Goal: Transaction & Acquisition: Purchase product/service

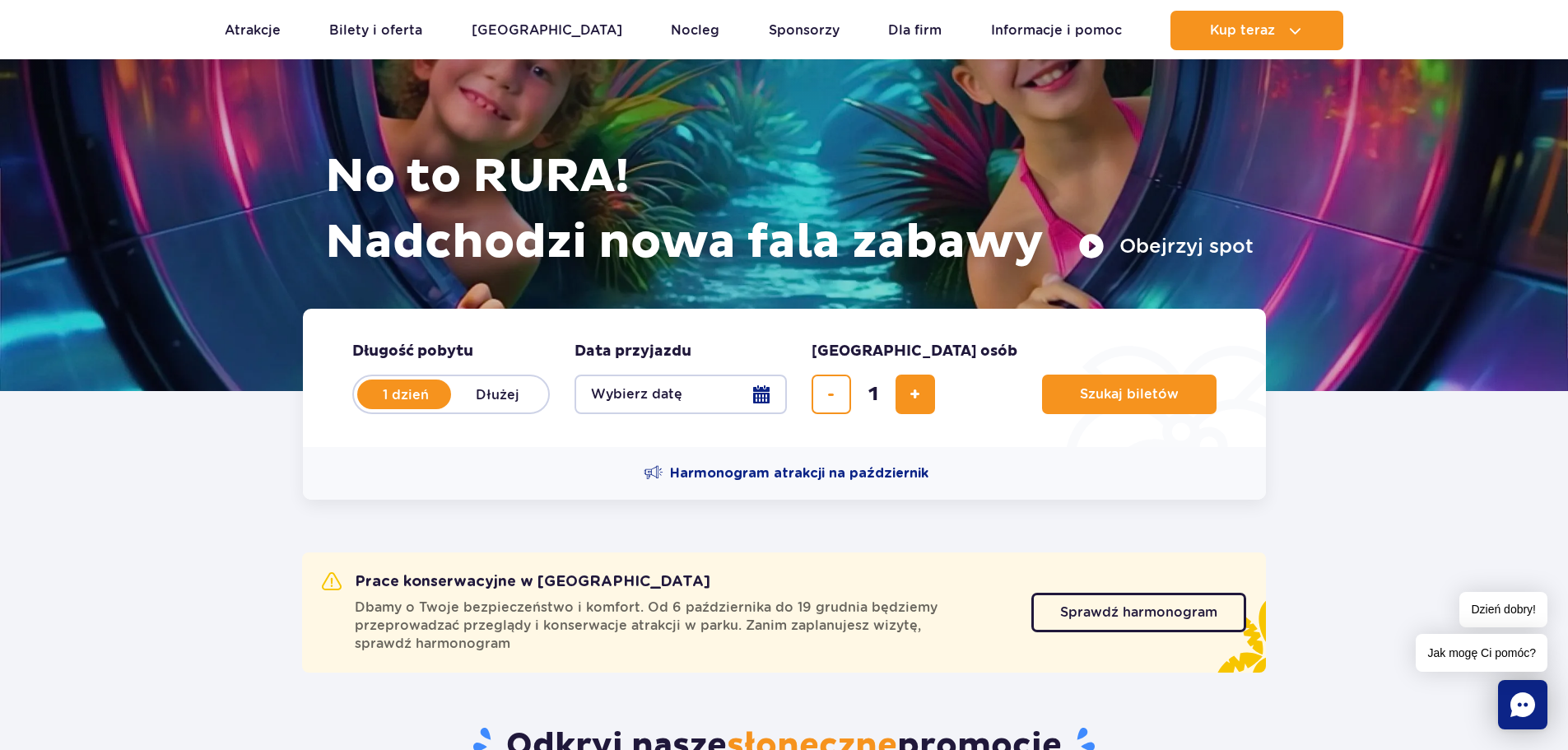
scroll to position [164, 0]
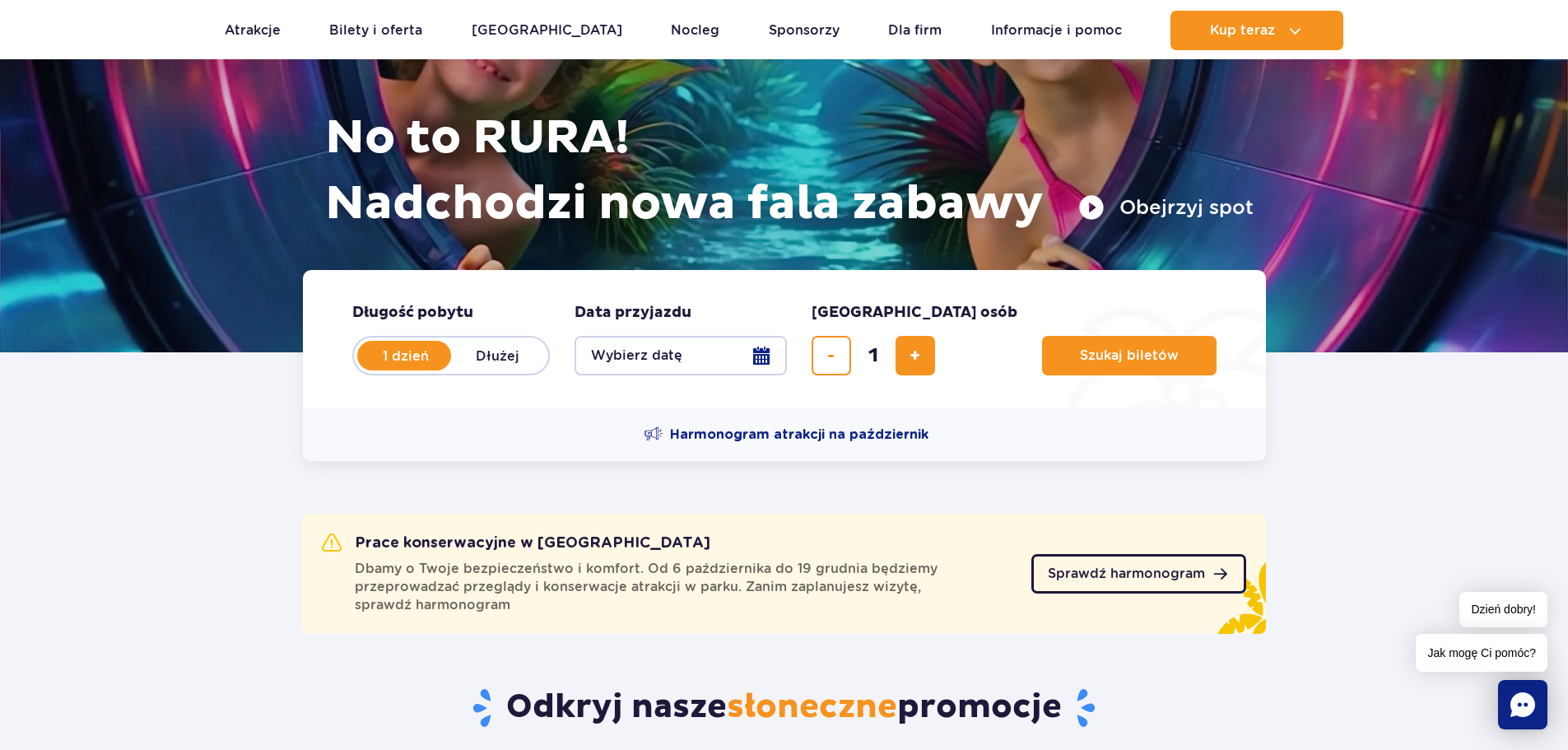
click at [1075, 583] on link "Sprawdź harmonogram" at bounding box center [1139, 574] width 215 height 40
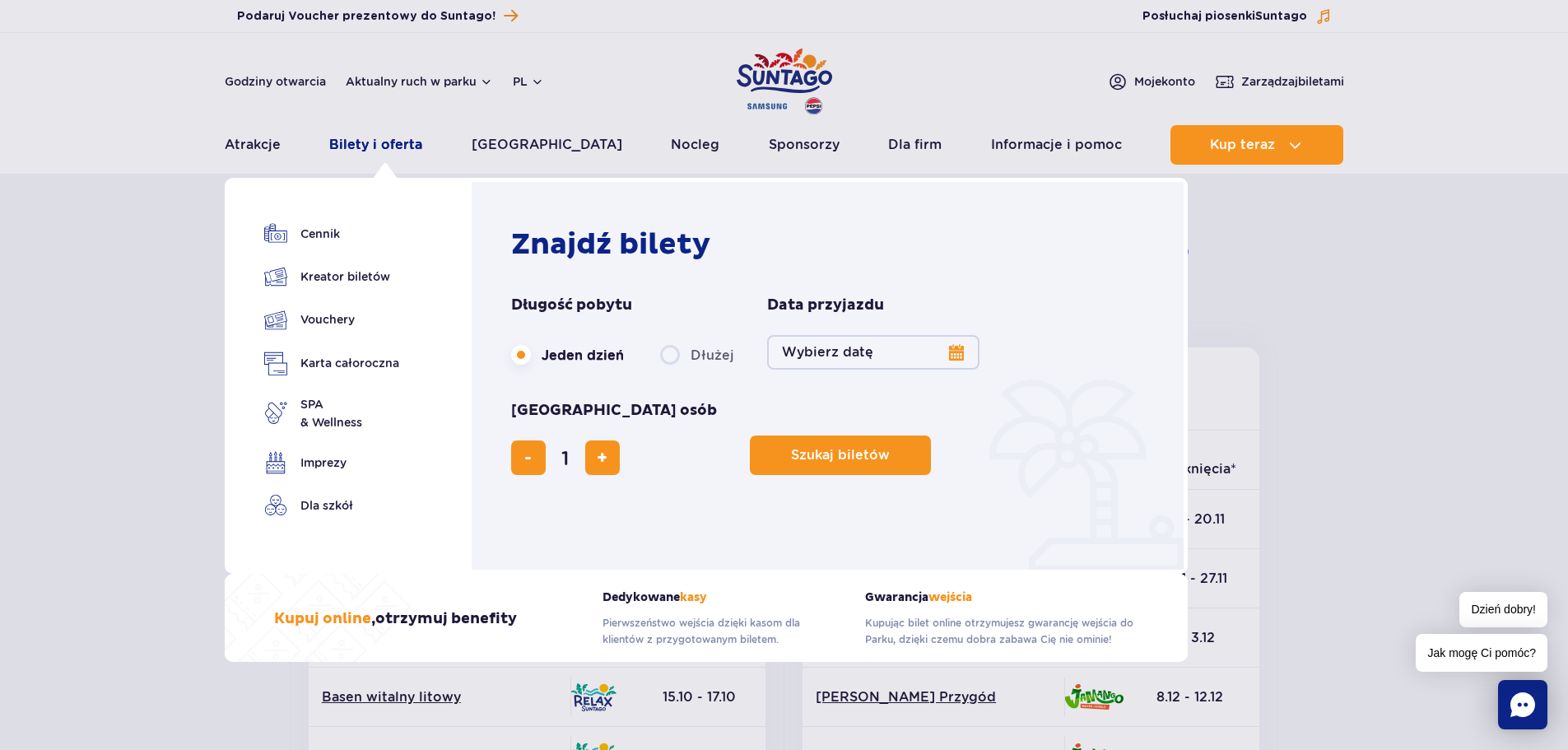
click at [374, 141] on link "Bilety i oferta" at bounding box center [376, 145] width 93 height 40
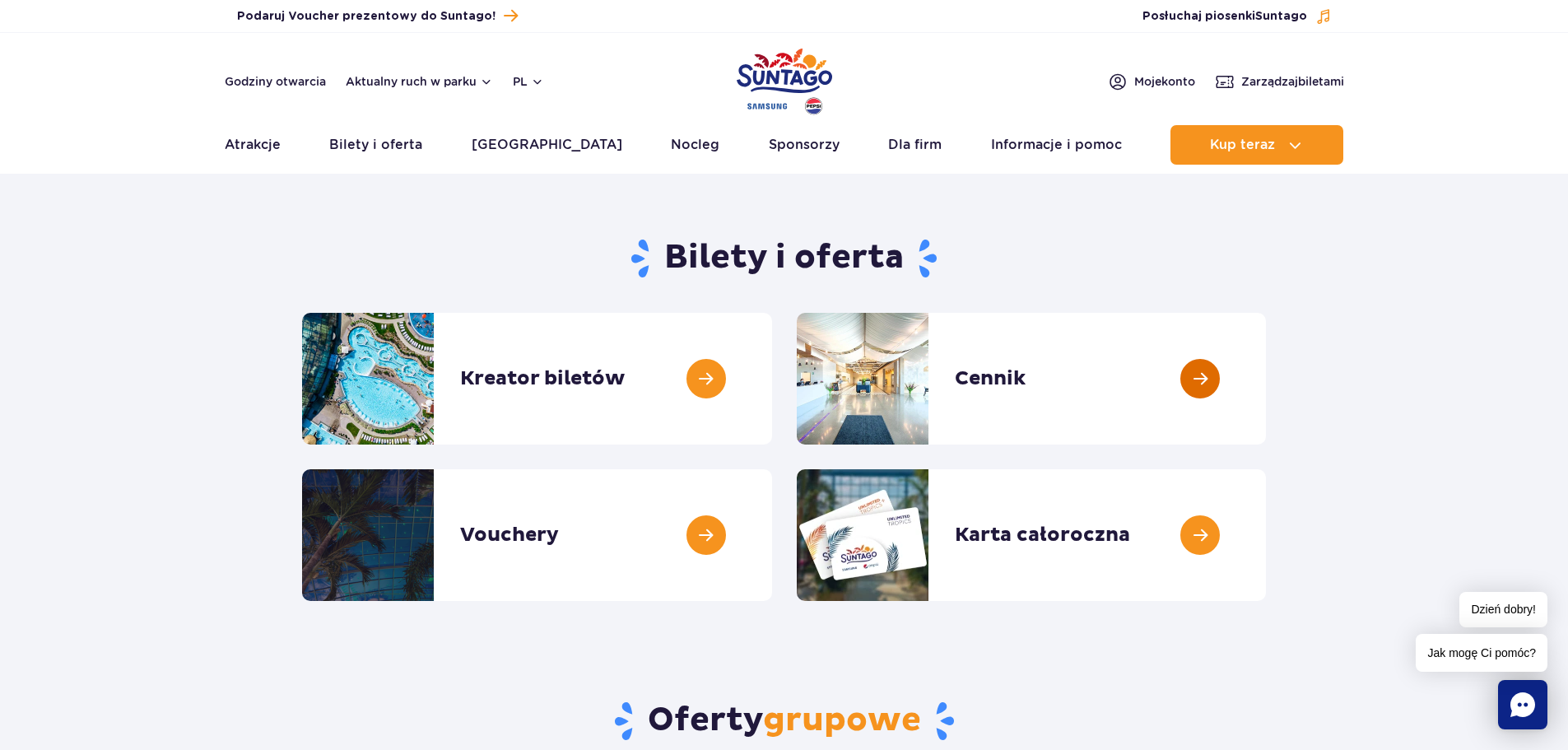
click at [1266, 356] on link at bounding box center [1266, 379] width 0 height 132
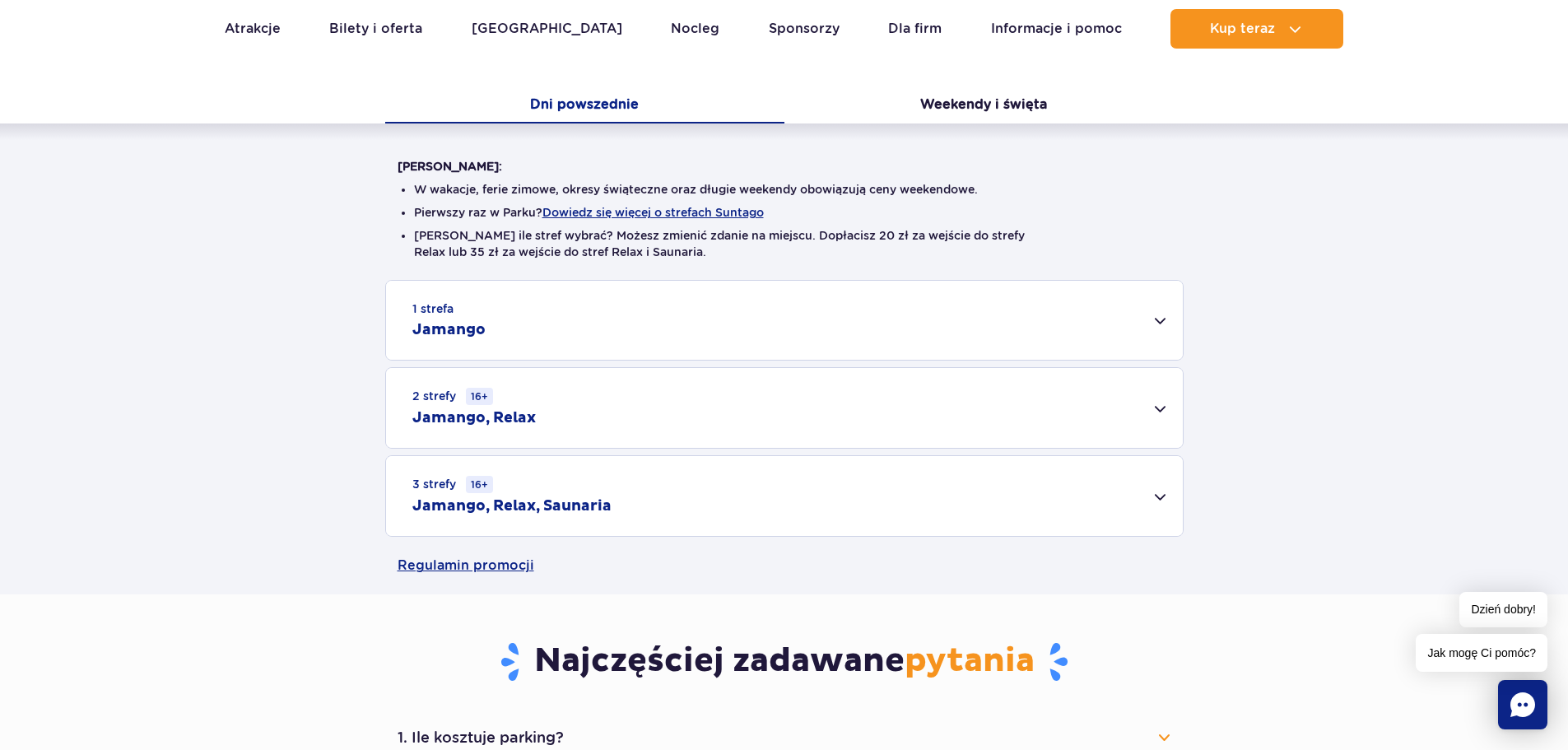
click at [490, 438] on div "2 strefy 16+ Jamango, Relax" at bounding box center [784, 408] width 797 height 80
